Goal: Task Accomplishment & Management: Use online tool/utility

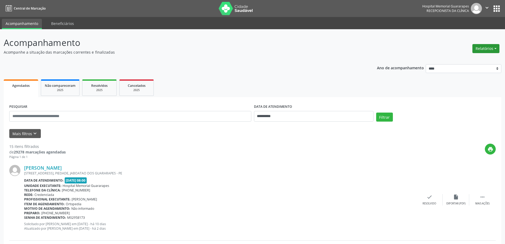
click at [495, 50] on button "Relatórios" at bounding box center [486, 48] width 27 height 9
click at [470, 61] on link "Agendamentos" at bounding box center [471, 59] width 57 height 7
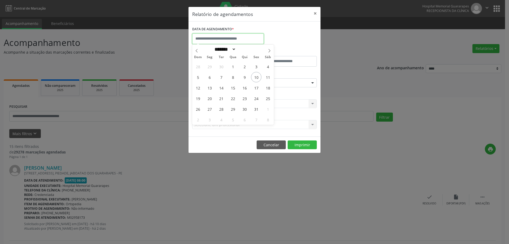
click at [244, 38] on input "text" at bounding box center [228, 38] width 72 height 11
click at [207, 88] on span "13" at bounding box center [209, 87] width 10 height 10
type input "**********"
click at [207, 88] on span "13" at bounding box center [209, 87] width 10 height 10
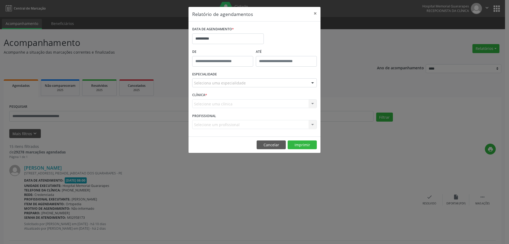
click at [259, 79] on div "Seleciona uma especialidade" at bounding box center [254, 82] width 125 height 9
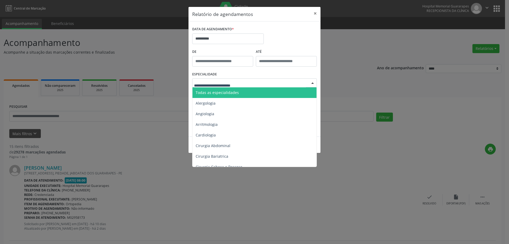
click at [247, 93] on span "Todas as especialidades" at bounding box center [255, 92] width 125 height 11
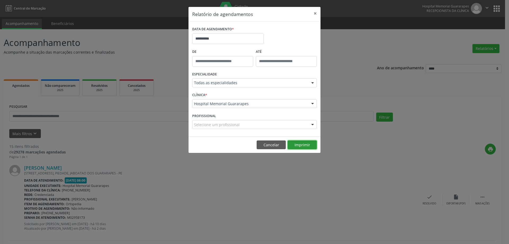
click at [308, 146] on button "Imprimir" at bounding box center [302, 144] width 29 height 9
